Goal: Task Accomplishment & Management: Complete application form

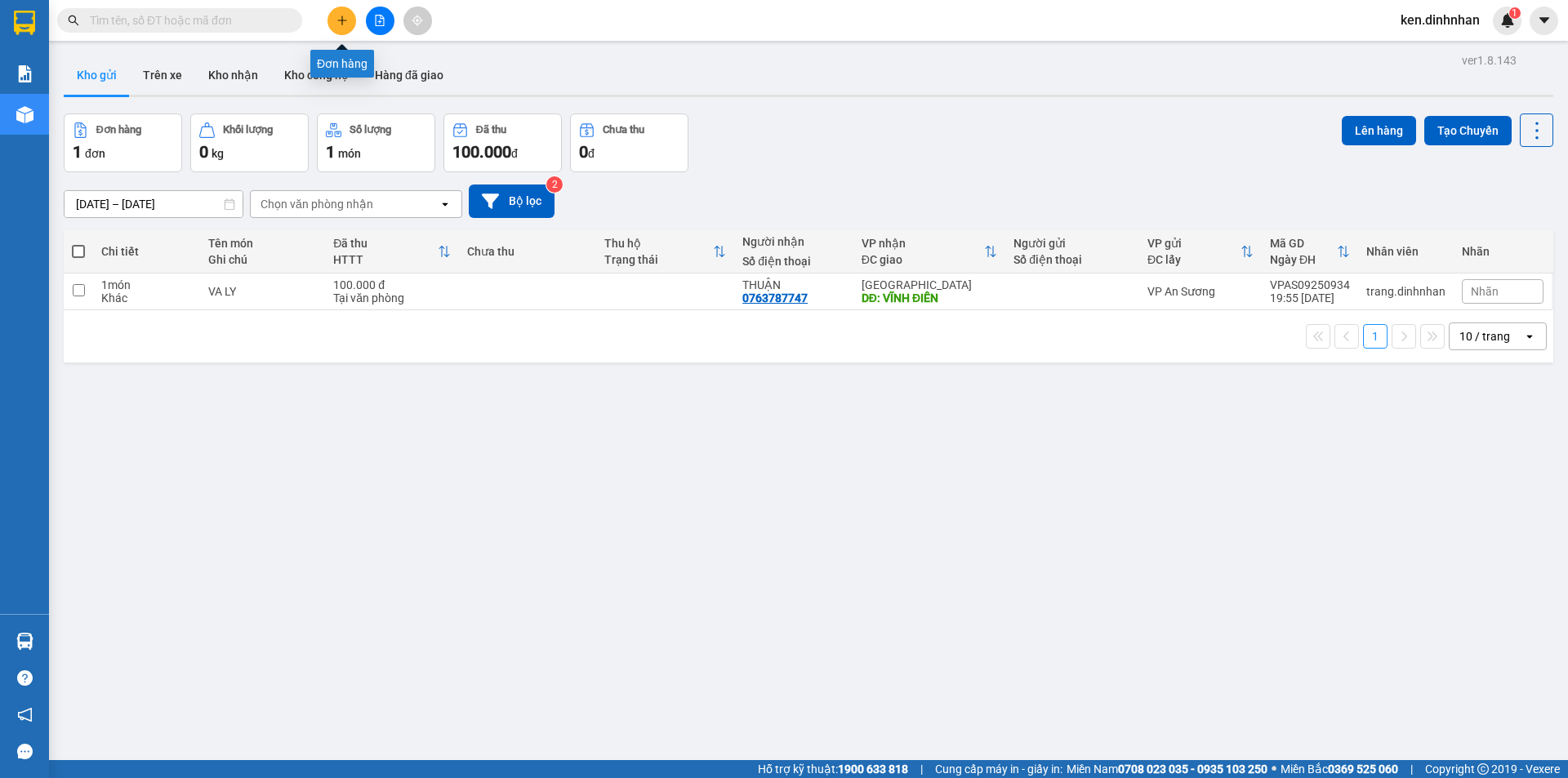
click at [358, 20] on div at bounding box center [380, 21] width 122 height 29
click at [331, 20] on button at bounding box center [342, 21] width 29 height 29
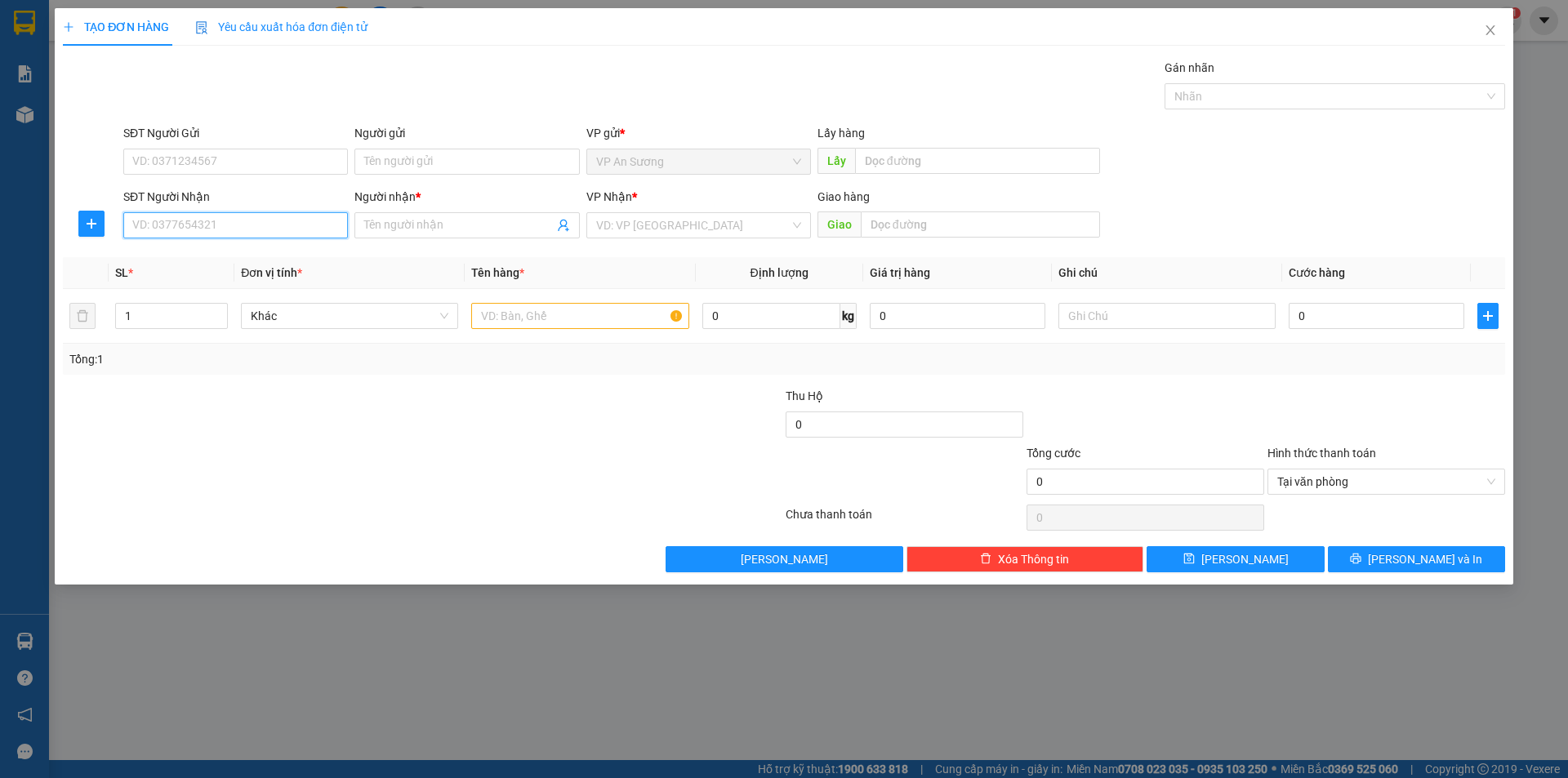
click at [296, 233] on input "SĐT Người Nhận" at bounding box center [235, 224] width 224 height 26
type input "0905626218"
drag, startPoint x: 278, startPoint y: 251, endPoint x: 612, endPoint y: 326, distance: 342.3
click at [284, 252] on div "0905626218 - QUAN" at bounding box center [235, 258] width 205 height 18
type input "QUAN"
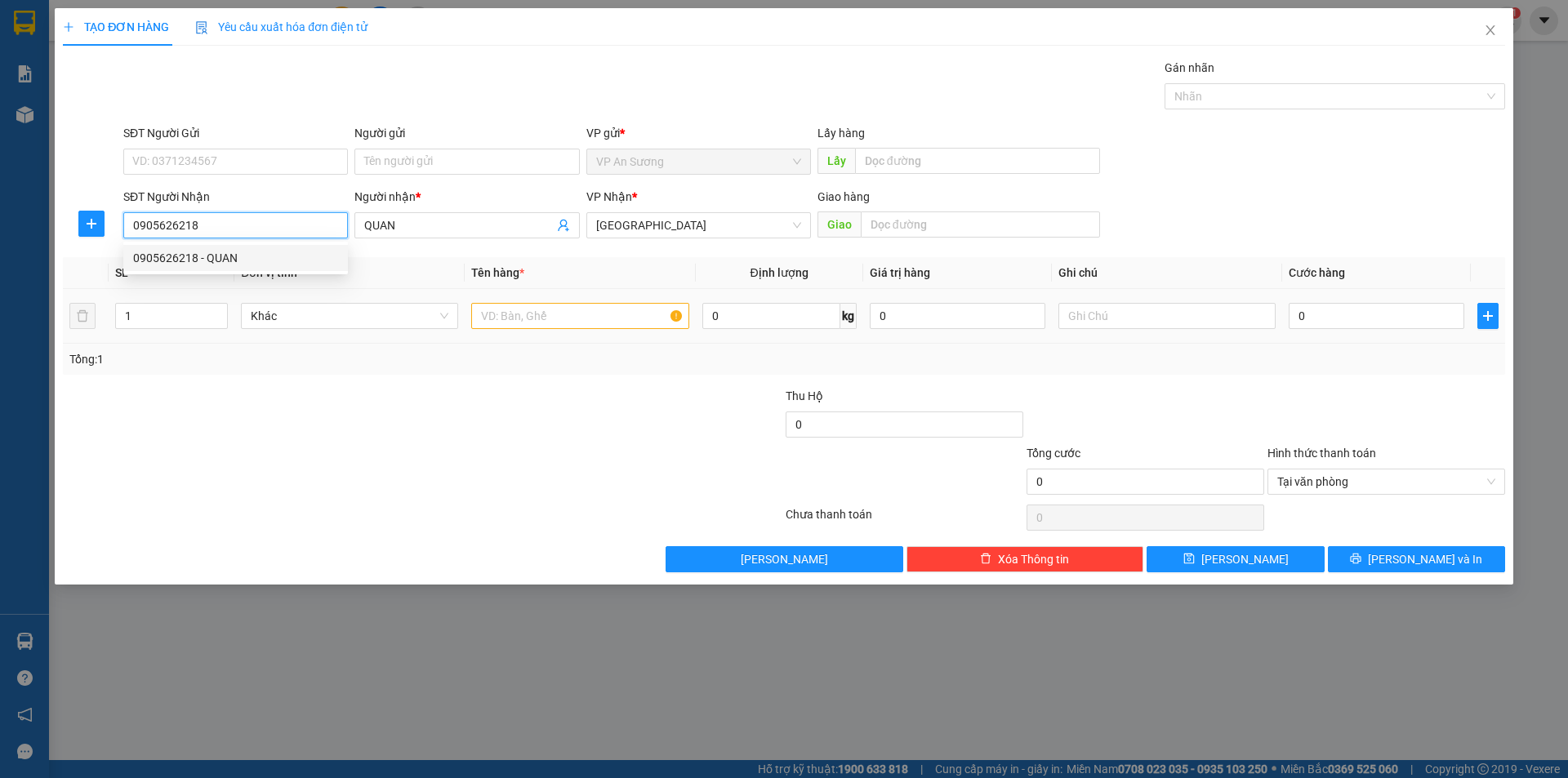
type input "0905626218"
click at [616, 327] on input "text" at bounding box center [581, 315] width 218 height 26
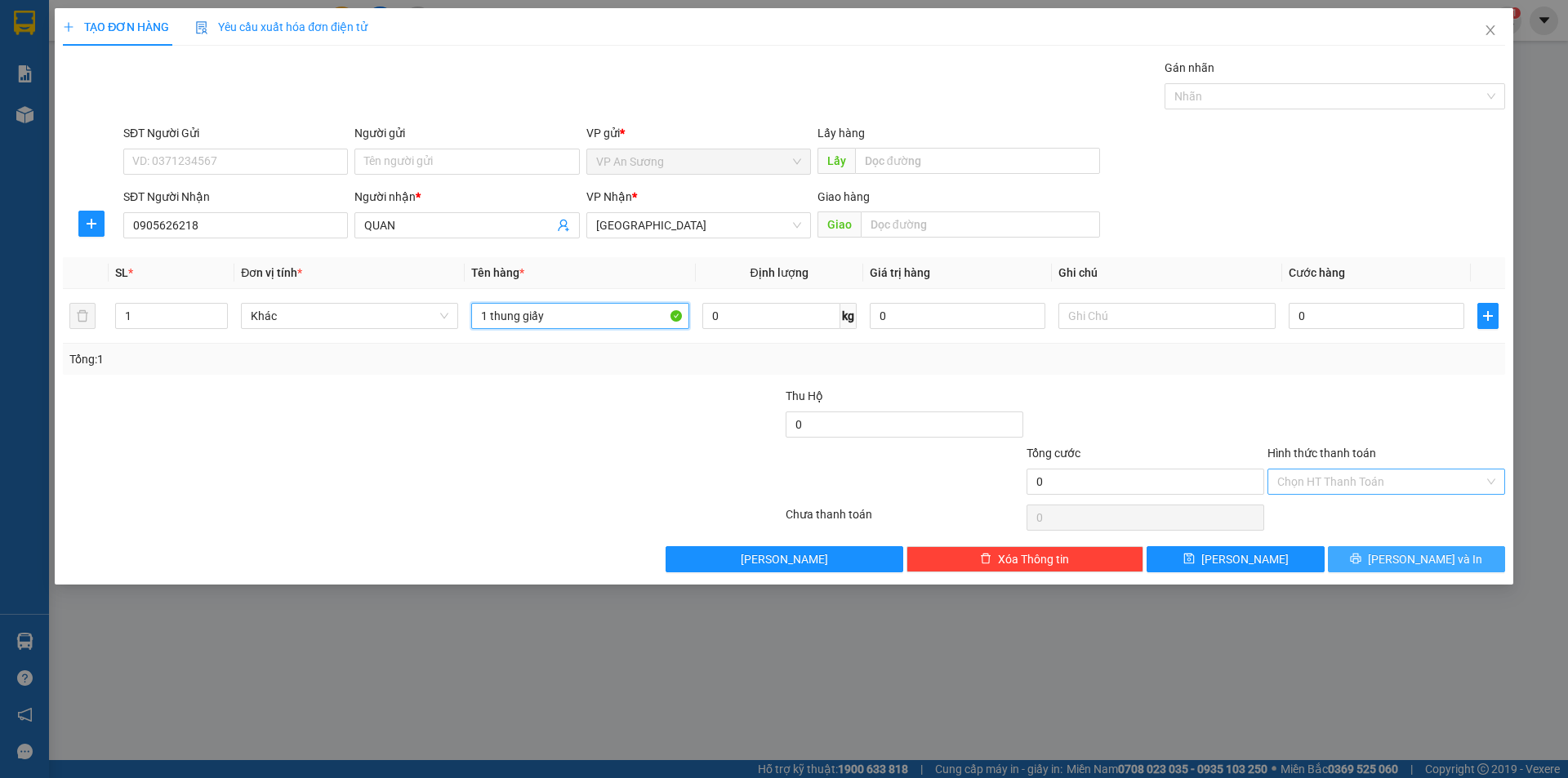
type input "1 thung giấy"
click at [1437, 557] on span "[PERSON_NAME] và In" at bounding box center [1426, 558] width 115 height 18
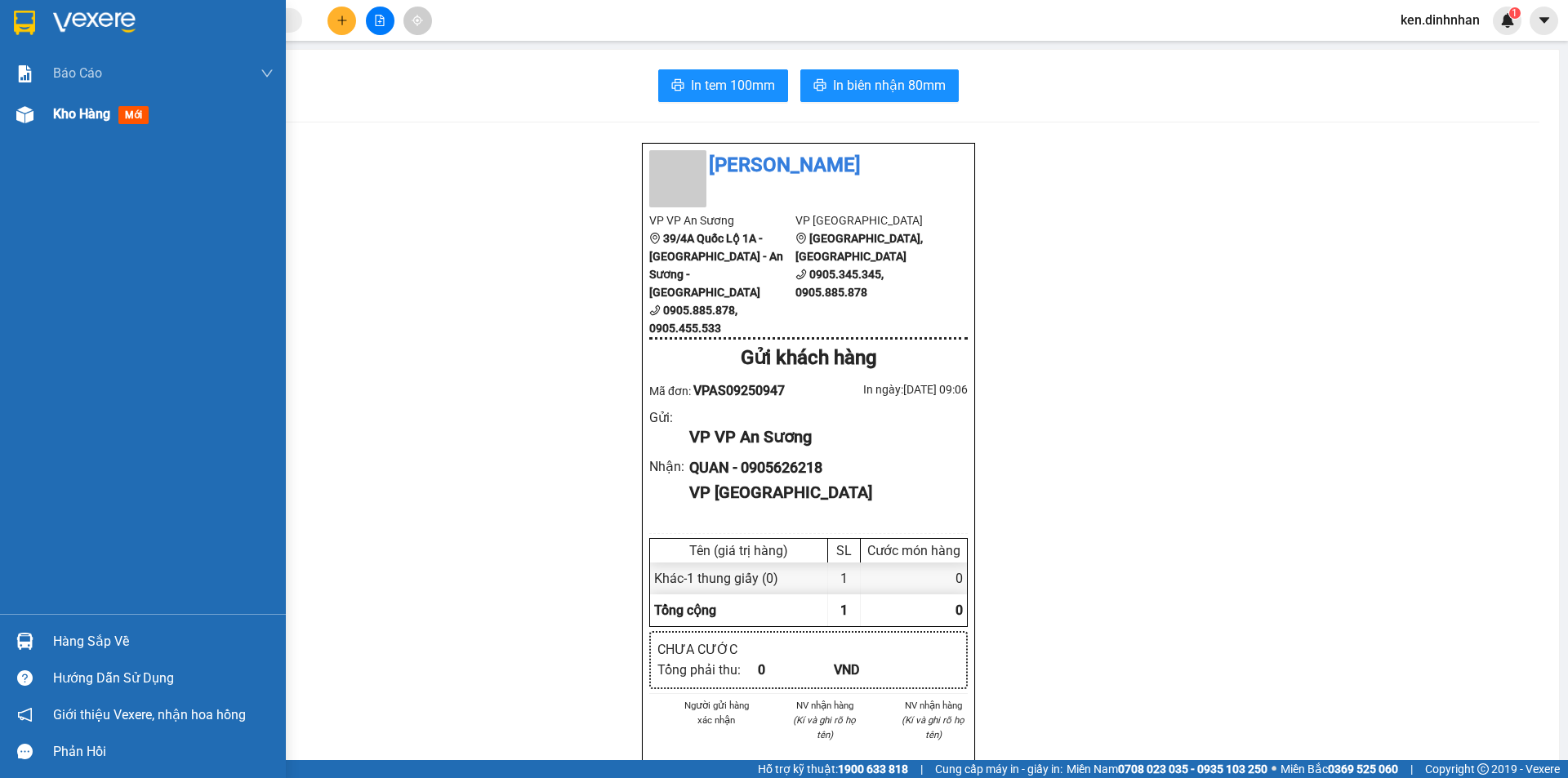
click at [35, 116] on div at bounding box center [25, 115] width 29 height 29
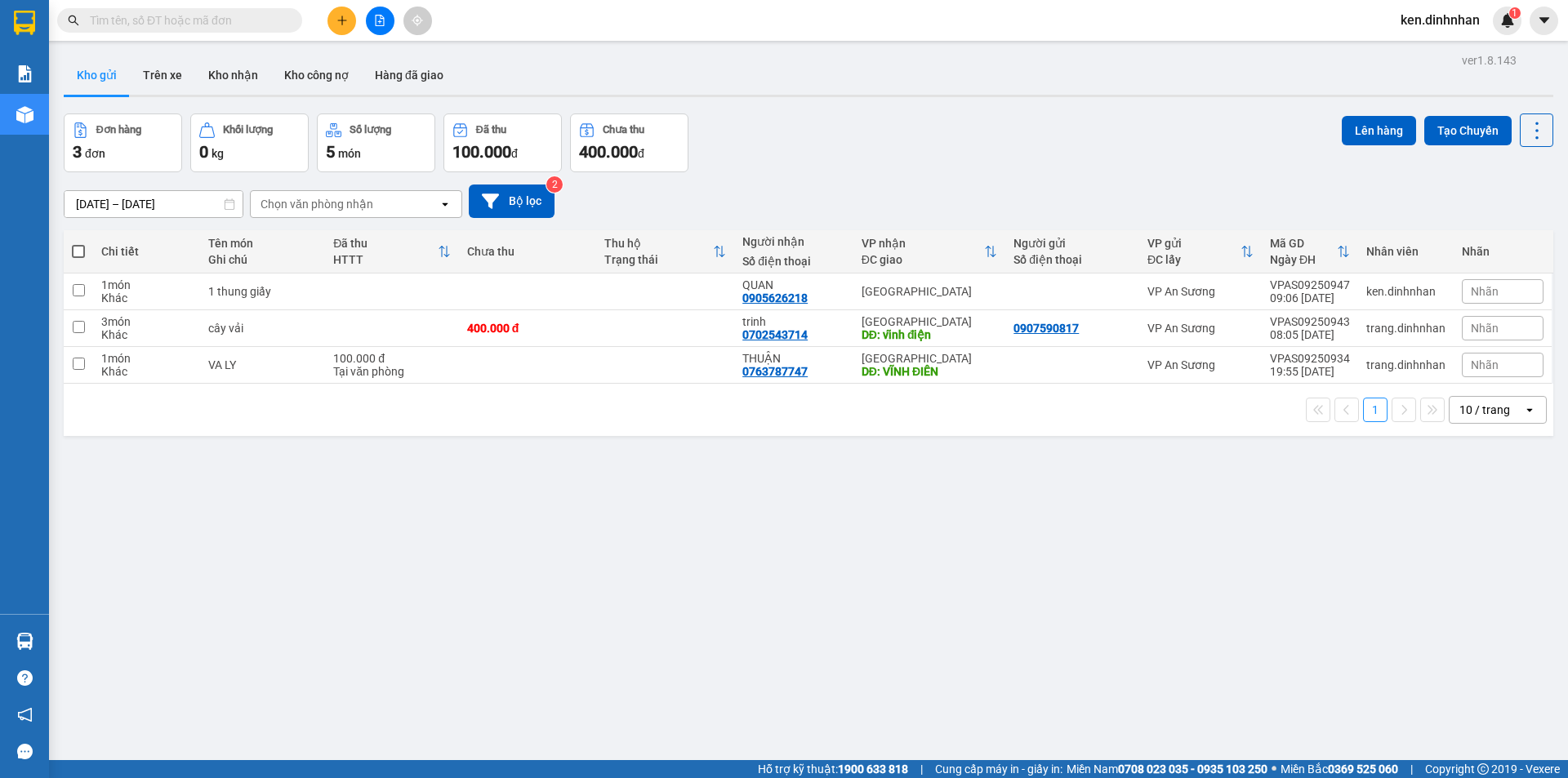
click at [1442, 18] on span "[PERSON_NAME].dinhnhan" at bounding box center [1440, 19] width 105 height 20
click at [1451, 51] on span "Đăng xuất" at bounding box center [1448, 51] width 71 height 18
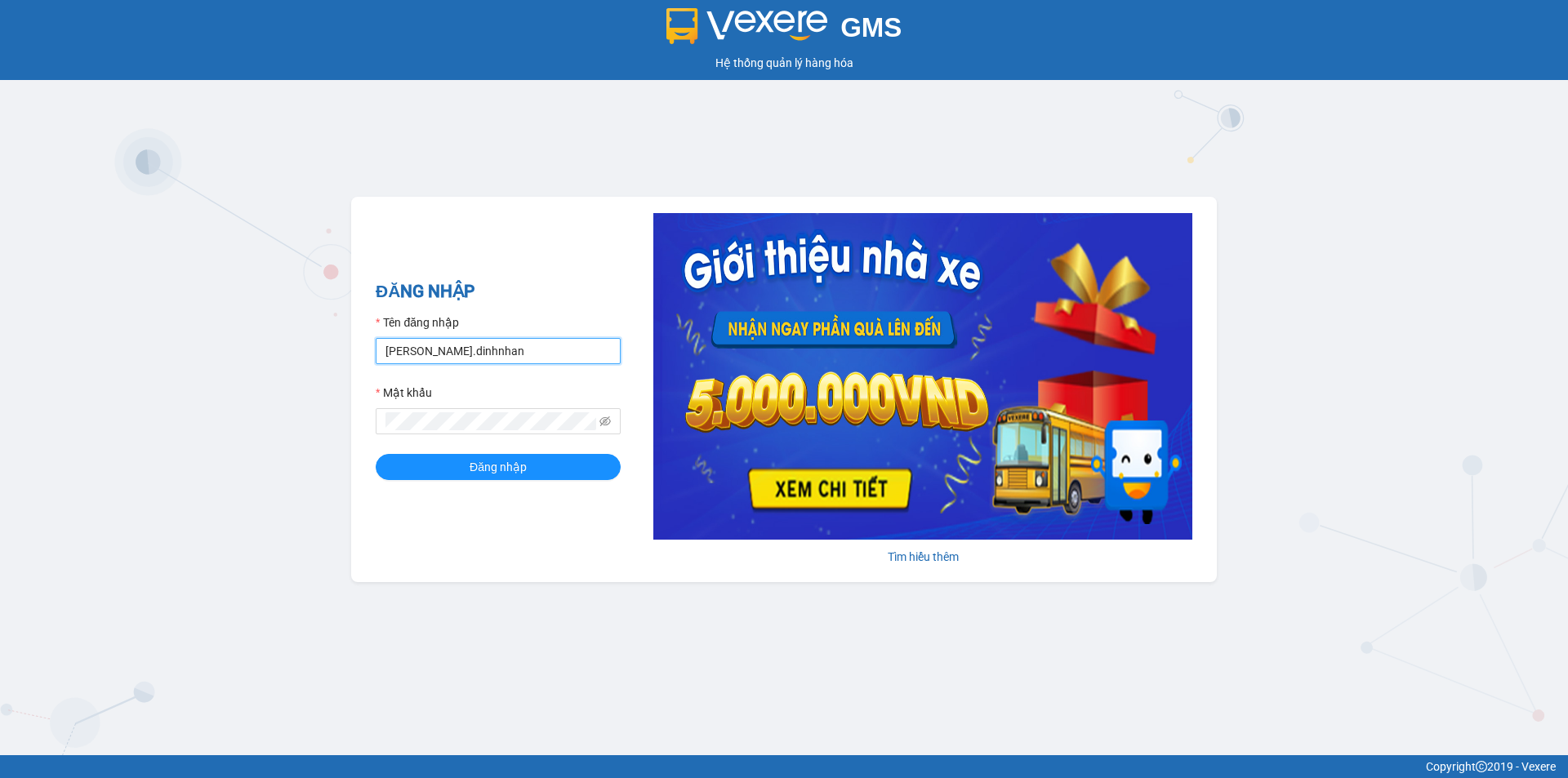
click at [528, 357] on input "[PERSON_NAME].dinhnhan" at bounding box center [498, 350] width 245 height 26
type input "trang.dinhnhan"
click at [511, 476] on button "Đăng nhập" at bounding box center [498, 467] width 245 height 26
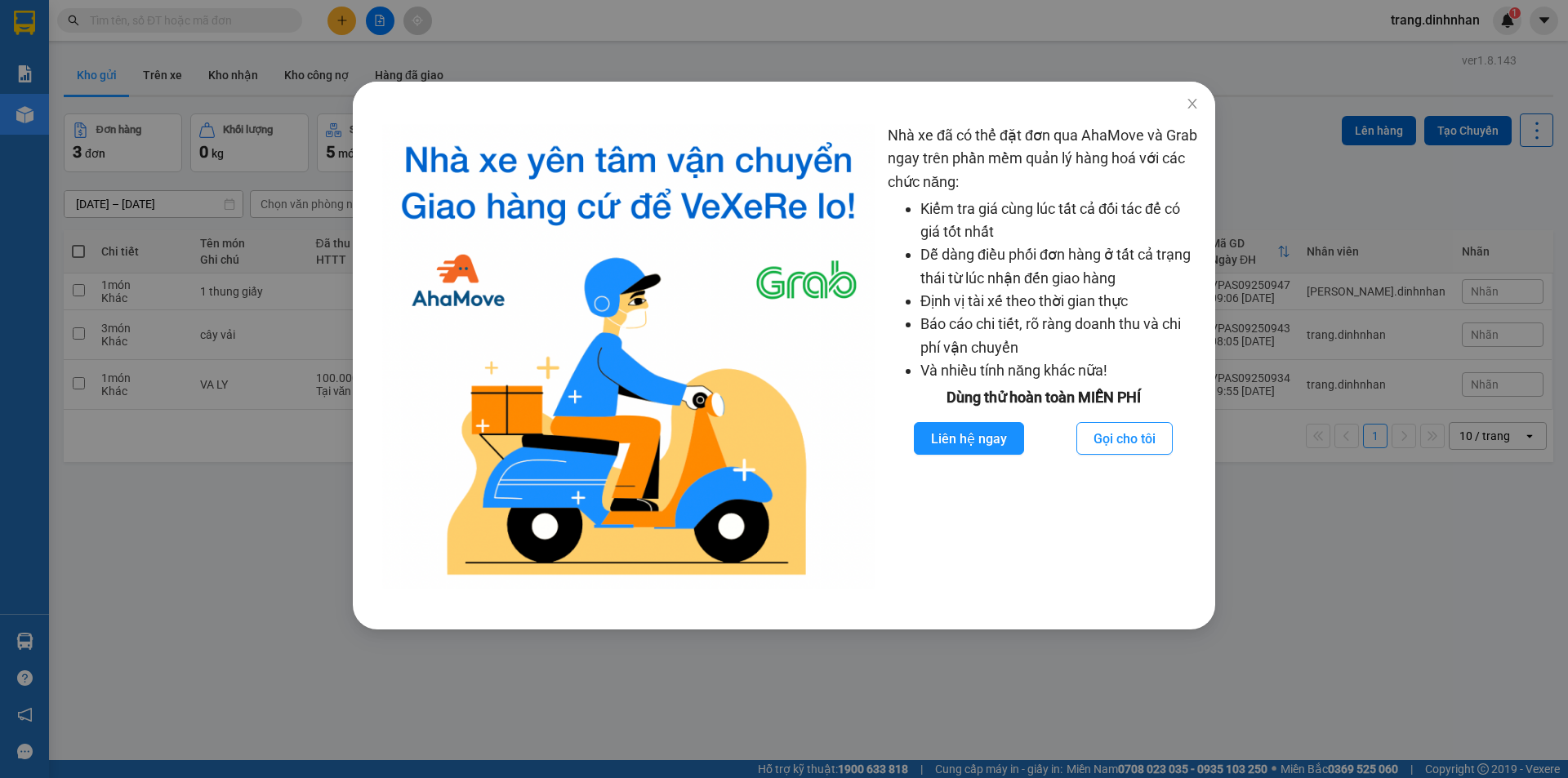
click at [666, 704] on div "Nhà xe đã có thể đặt đơn qua AhaMove và Grab ngay trên phần mềm quản lý hàng ho…" at bounding box center [784, 389] width 1568 height 778
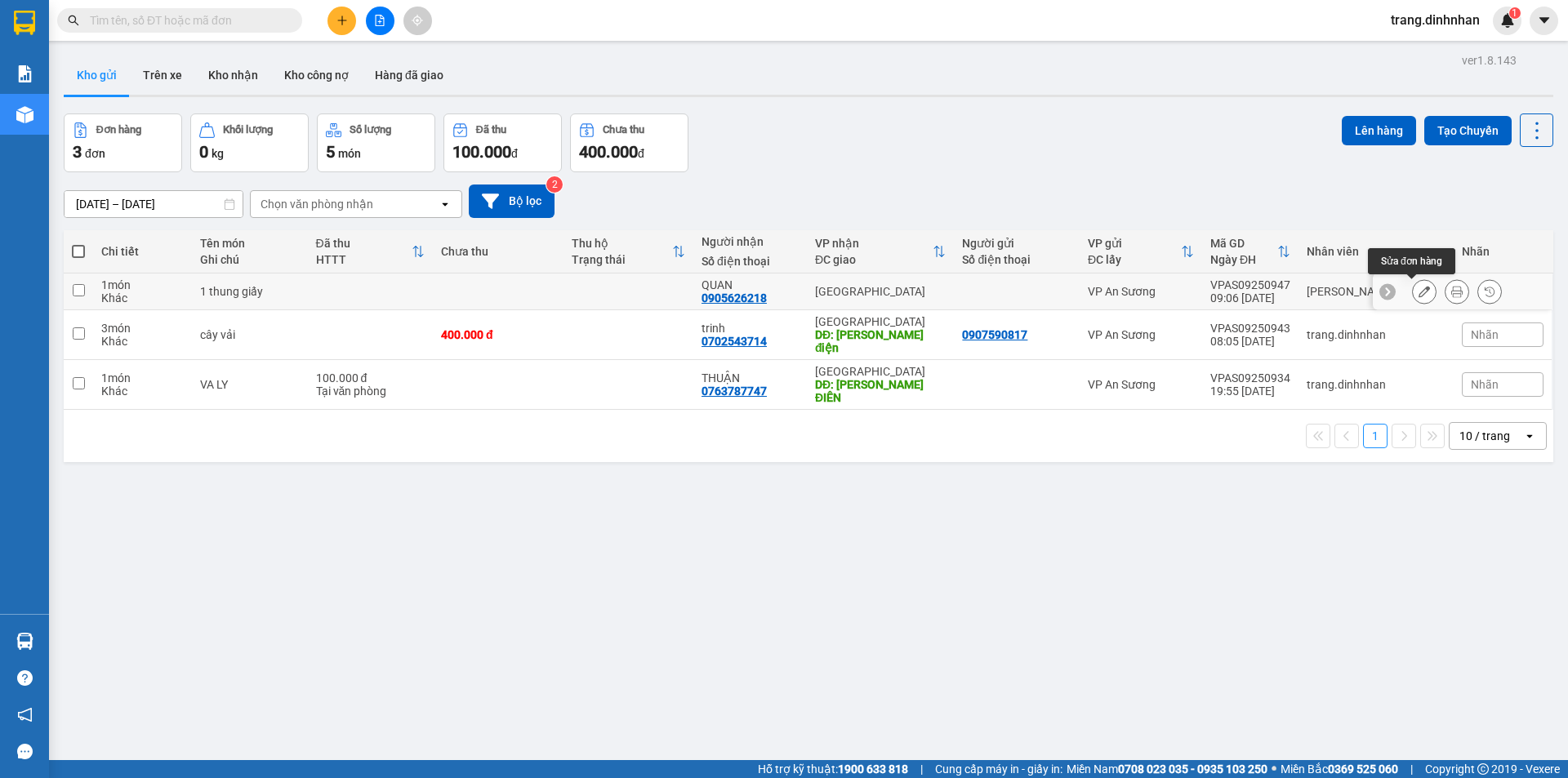
click at [1412, 290] on div at bounding box center [1425, 292] width 25 height 25
click at [1413, 291] on button at bounding box center [1425, 292] width 23 height 29
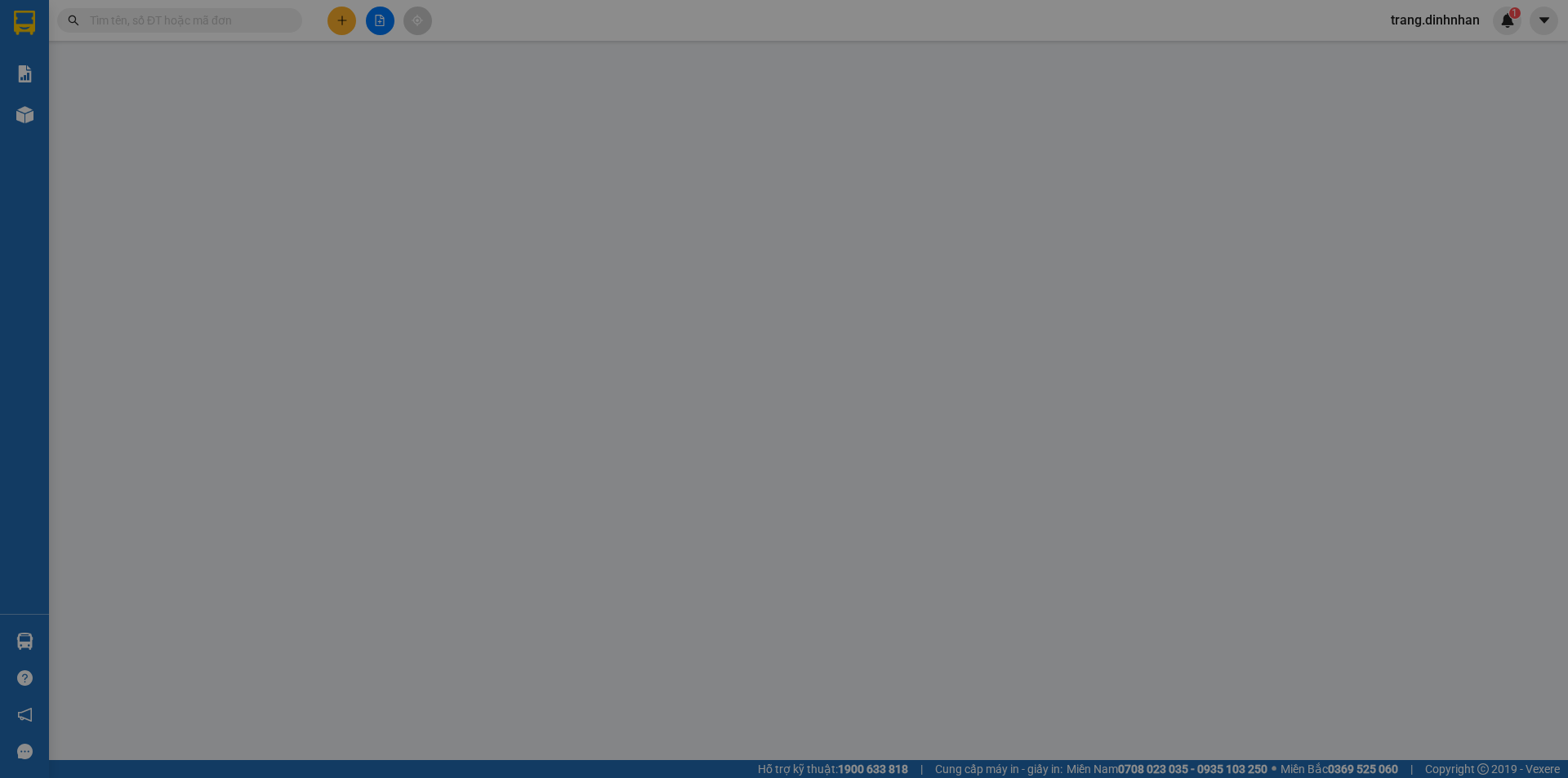
type input "0905626218"
type input "QUAN"
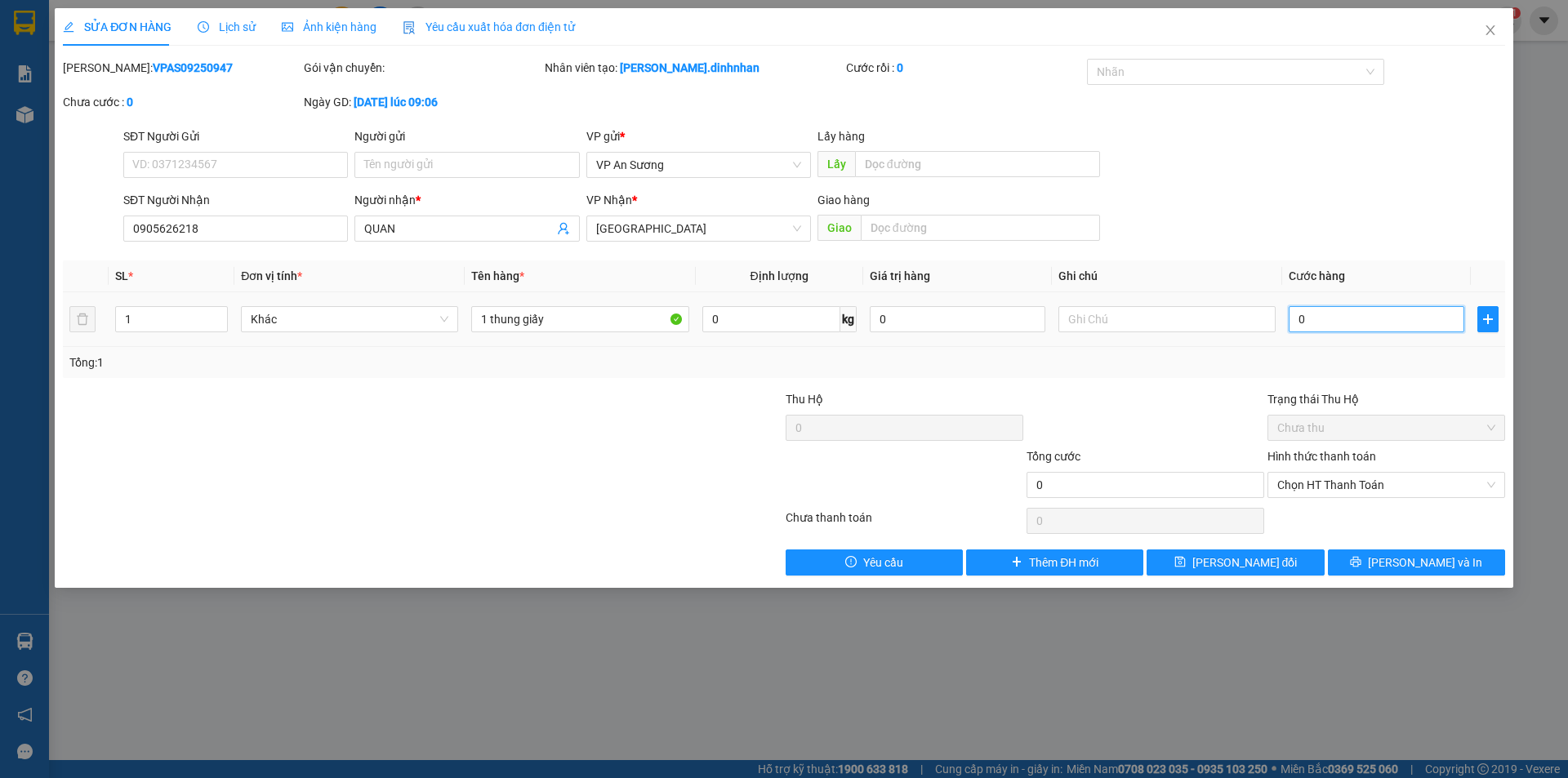
click at [1347, 319] on input "0" at bounding box center [1377, 319] width 176 height 26
type input "1"
type input "12"
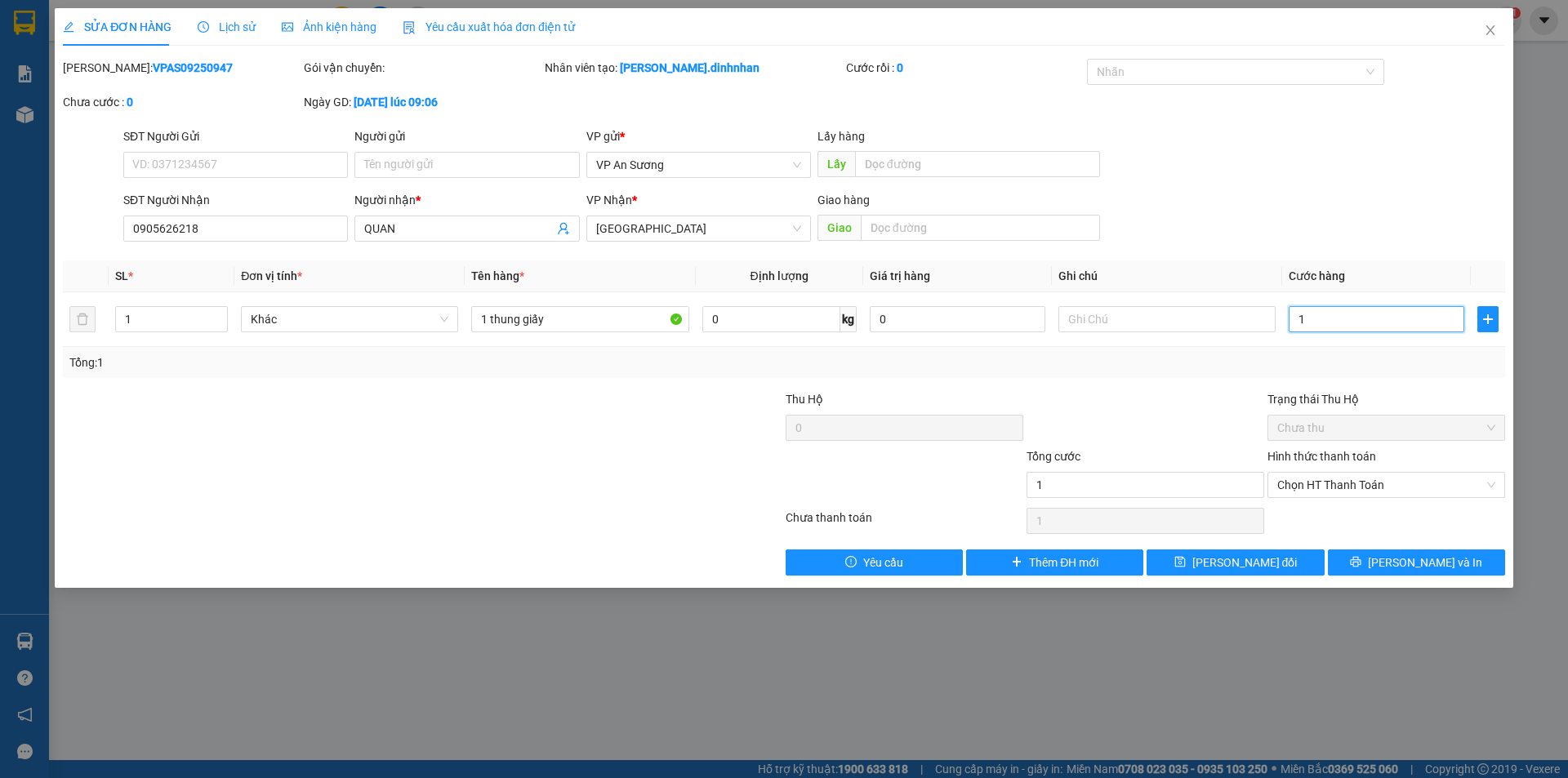
type input "12"
type input "120"
click at [1467, 473] on span "Chọn HT Thanh Toán" at bounding box center [1387, 485] width 218 height 25
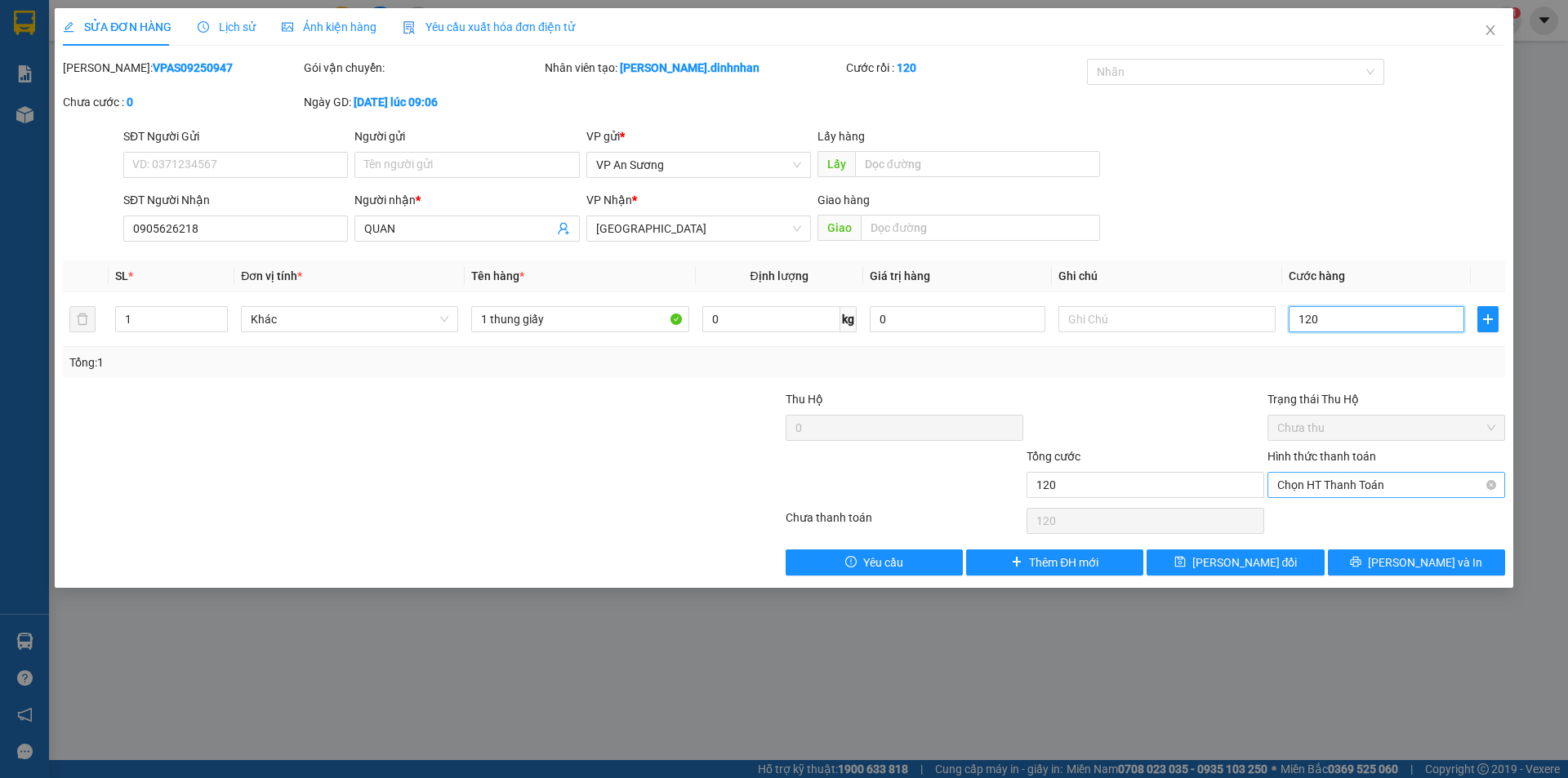
type input "120"
type input "120.000"
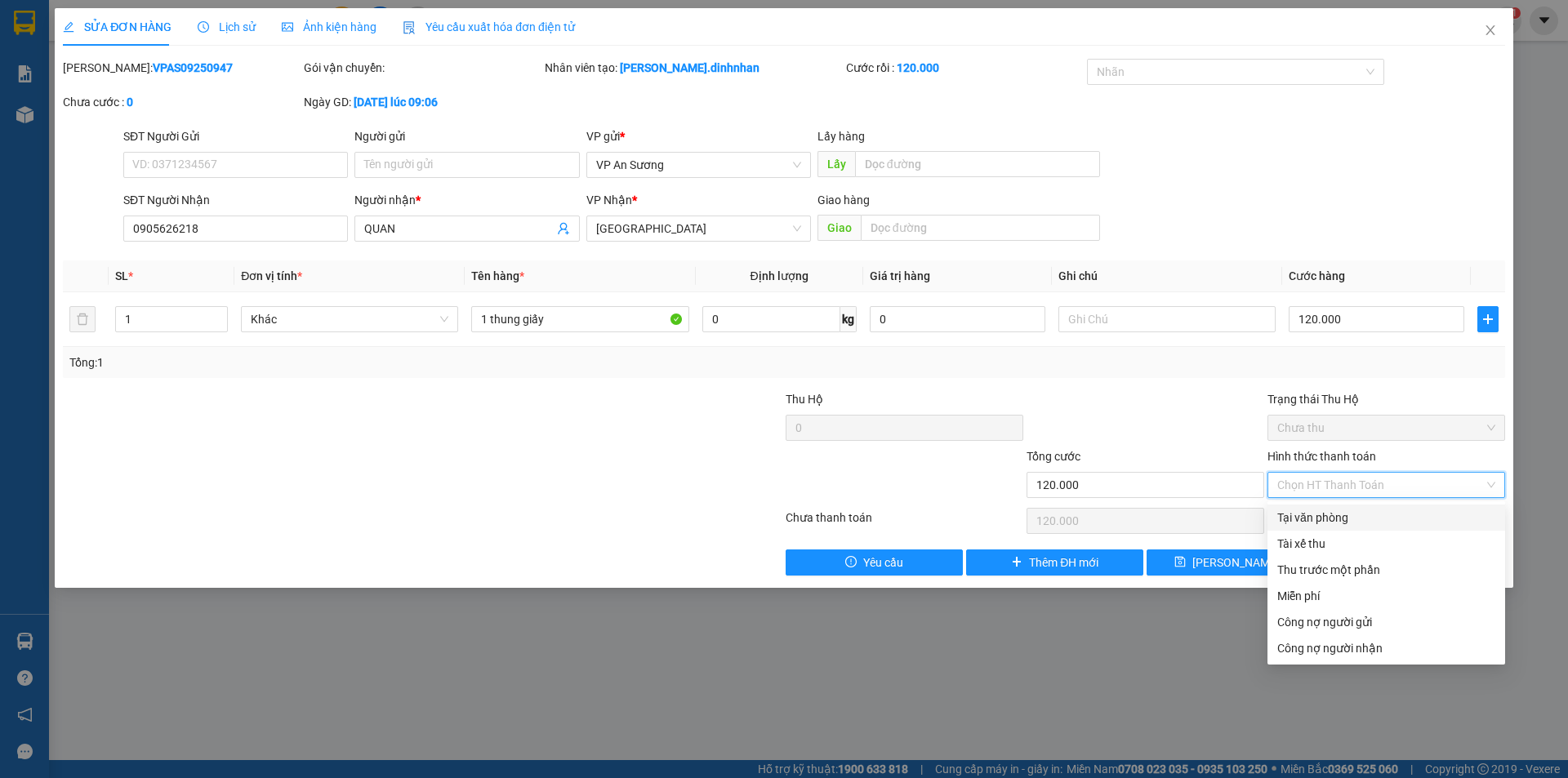
click at [1426, 522] on div "Tại văn phòng" at bounding box center [1387, 517] width 218 height 18
type input "0"
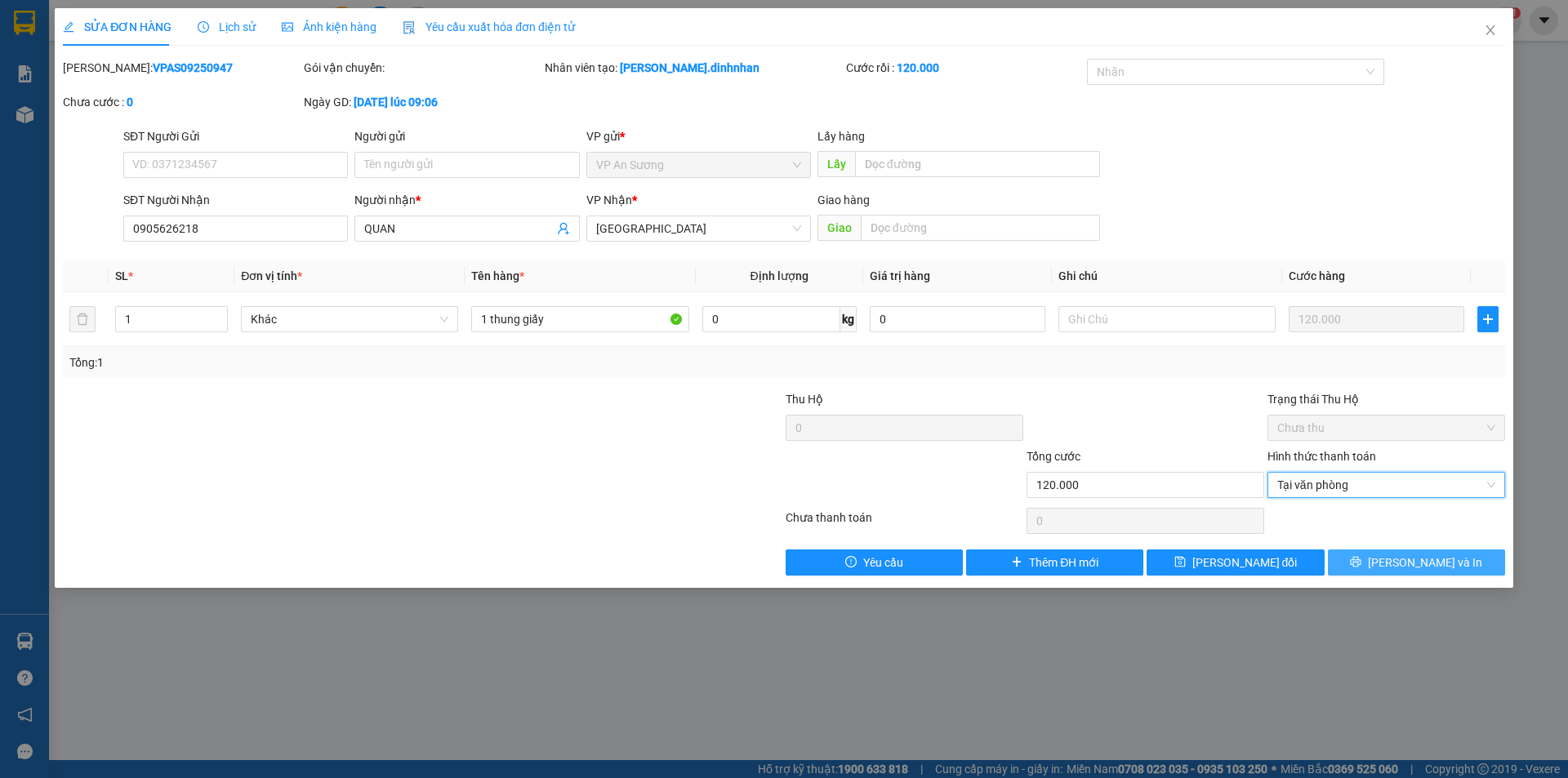
click at [1374, 562] on button "[PERSON_NAME] và In" at bounding box center [1417, 562] width 178 height 26
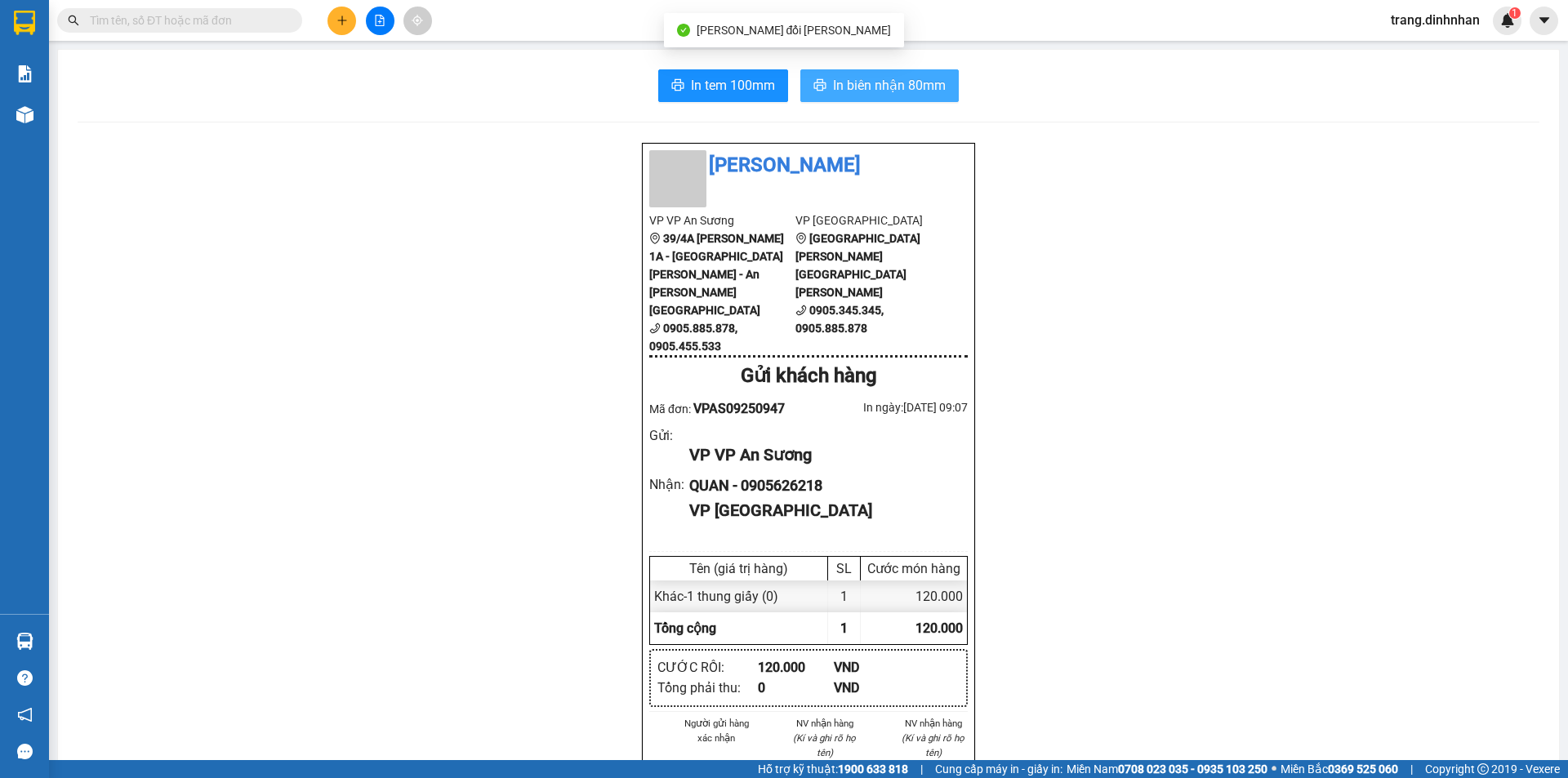
click at [841, 78] on span "In biên nhận 80mm" at bounding box center [889, 85] width 113 height 20
